Goal: Transaction & Acquisition: Download file/media

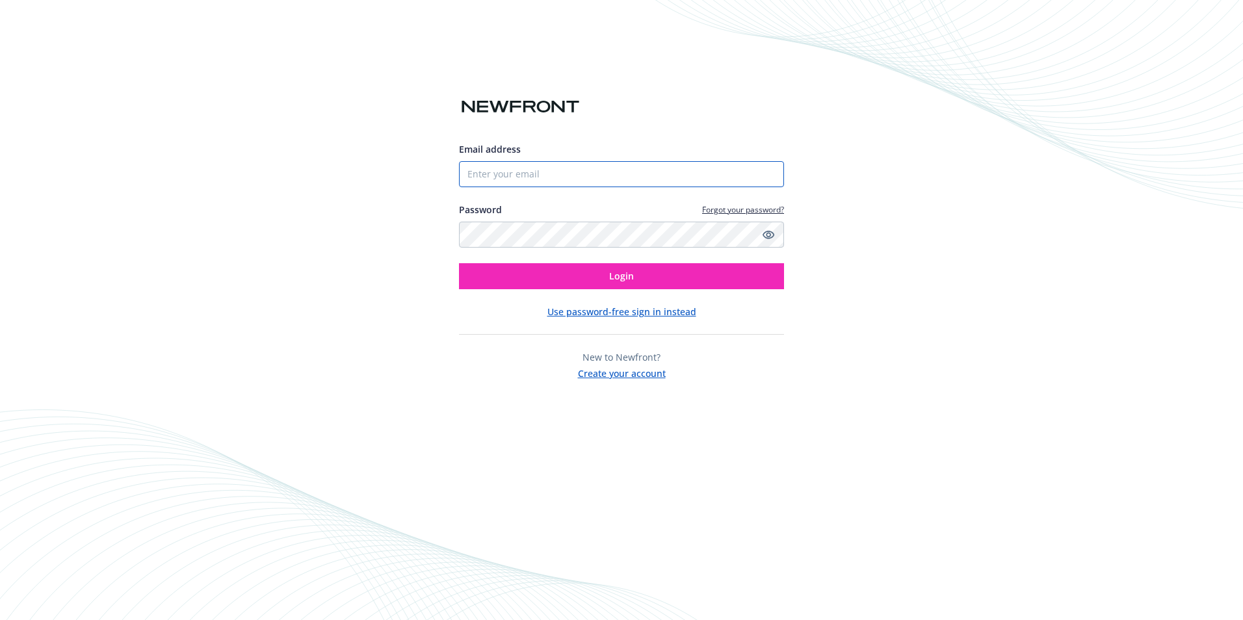
type input "[PERSON_NAME][EMAIL_ADDRESS][DOMAIN_NAME]"
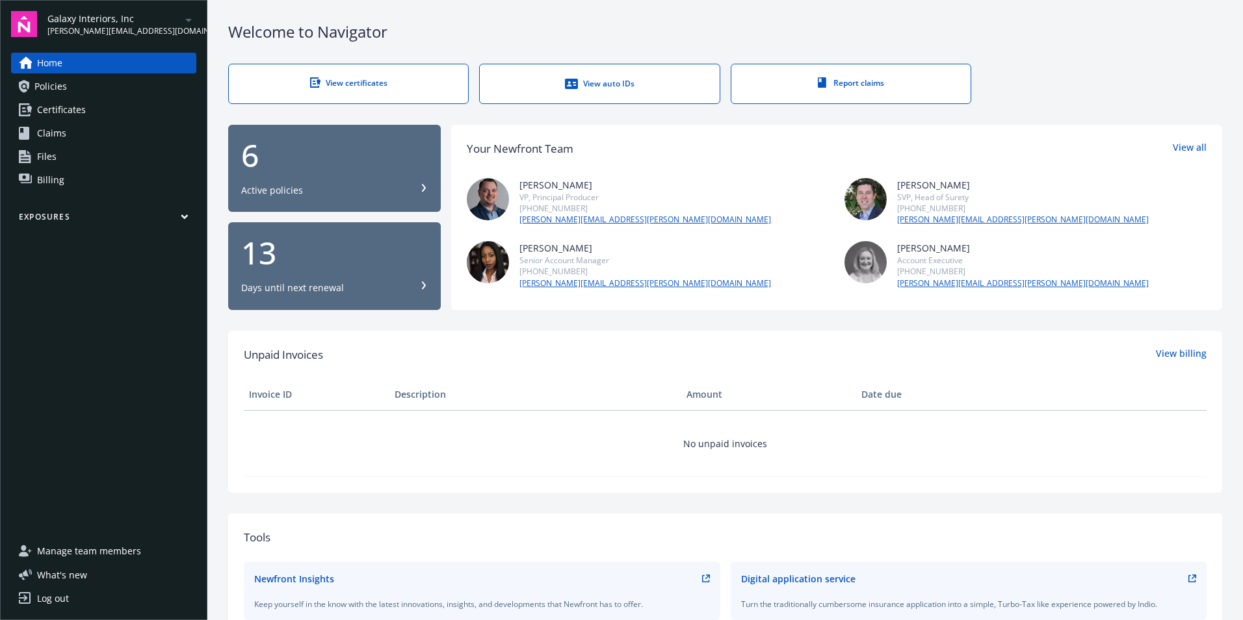
click at [68, 105] on span "Certificates" at bounding box center [61, 109] width 49 height 21
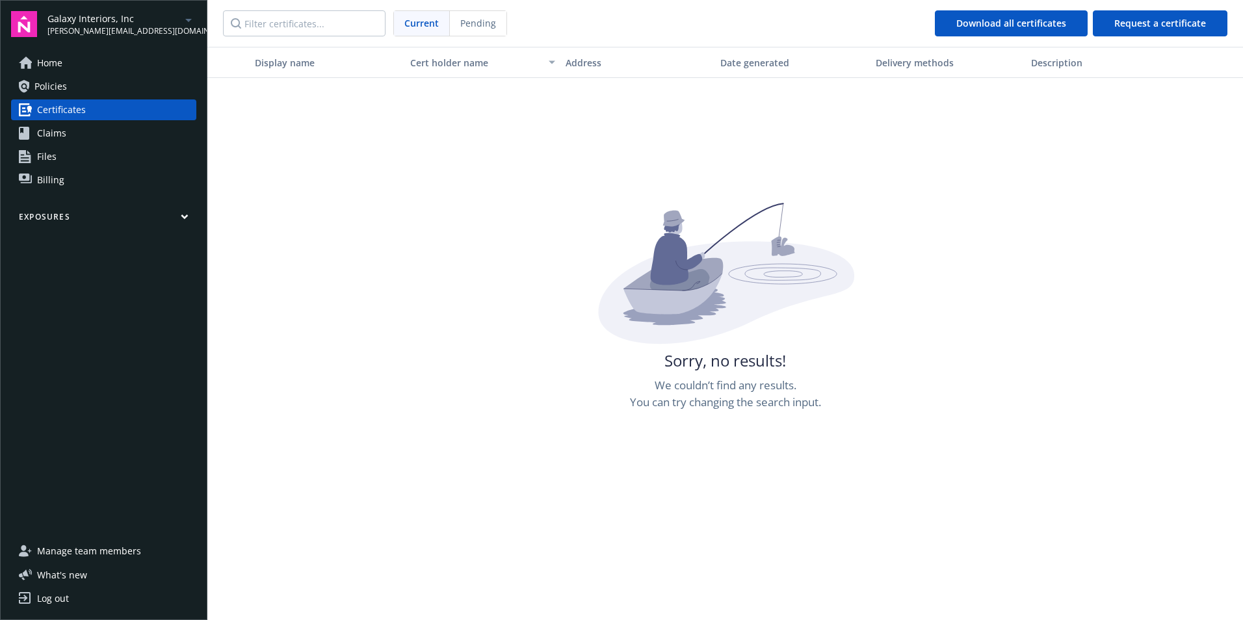
click at [77, 106] on span "Certificates" at bounding box center [61, 109] width 49 height 21
click at [180, 13] on div "Galaxy Interiors, Inc [PERSON_NAME][EMAIL_ADDRESS][DOMAIN_NAME]" at bounding box center [121, 24] width 149 height 25
click at [118, 79] on span "Galaxy Interiors, Inc" at bounding box center [115, 77] width 125 height 27
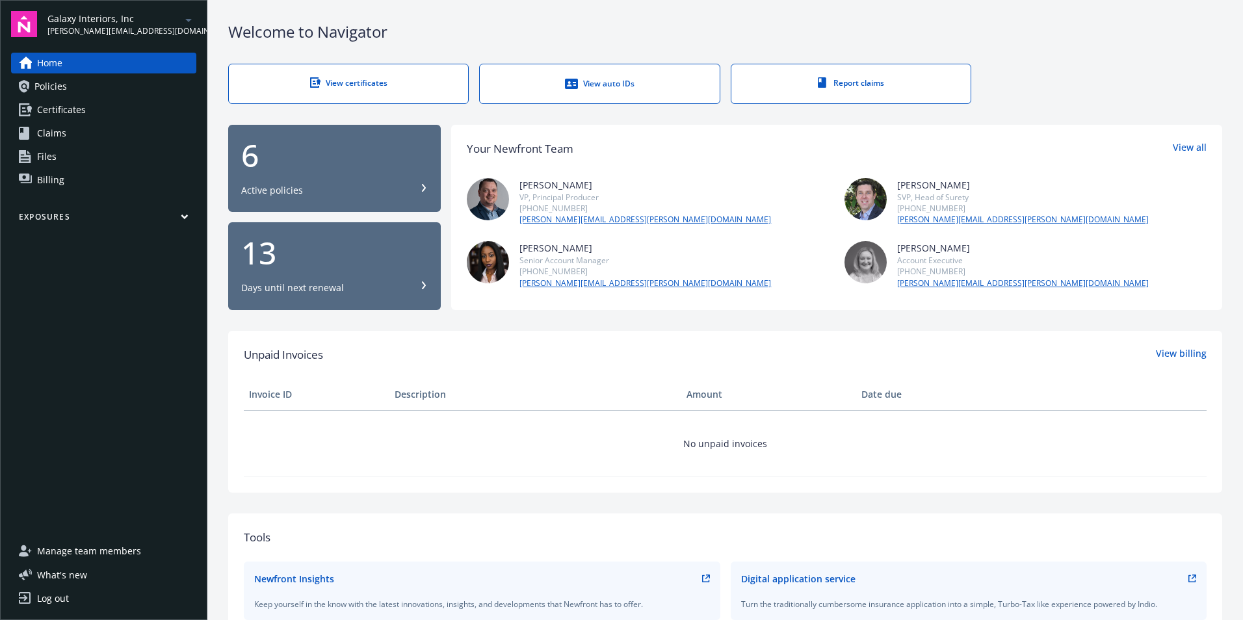
click at [101, 104] on link "Certificates" at bounding box center [103, 109] width 185 height 21
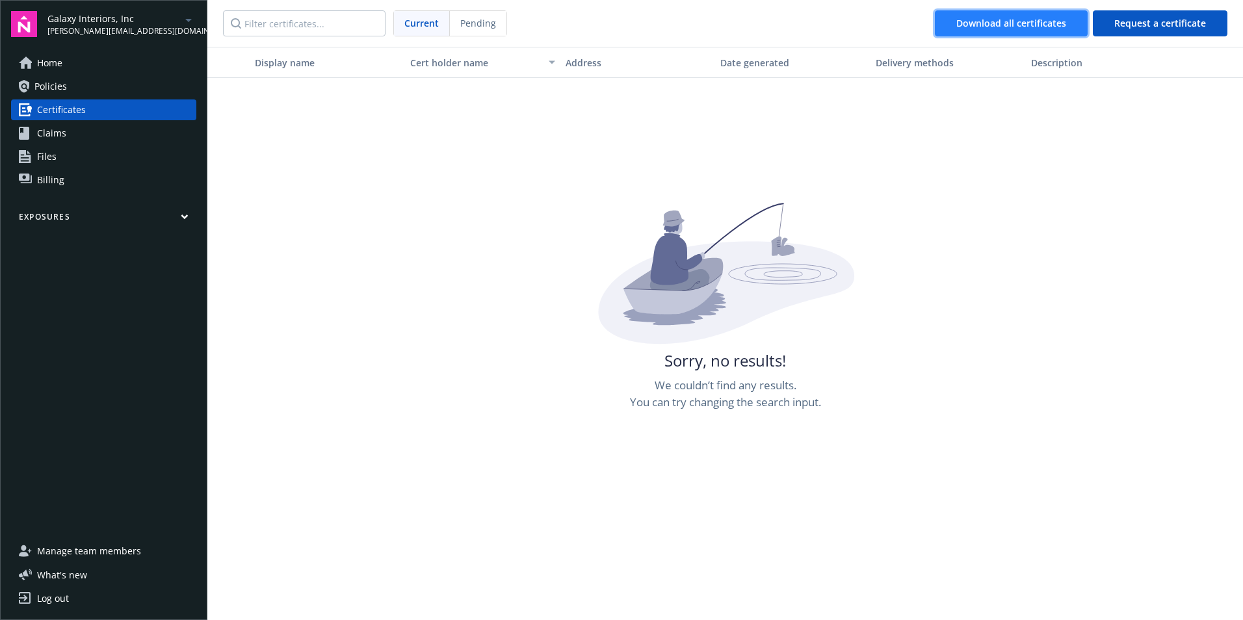
click at [1049, 21] on div "Download all certificates" at bounding box center [1011, 23] width 110 height 25
